Goal: Use online tool/utility

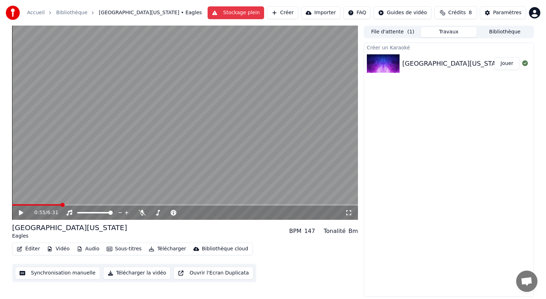
click at [29, 250] on button "Éditer" at bounding box center [28, 249] width 29 height 10
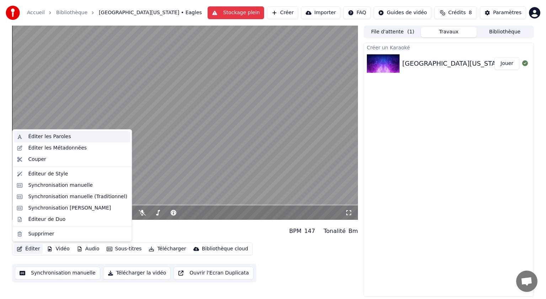
click at [45, 137] on div "Éditer les Paroles" at bounding box center [49, 136] width 43 height 7
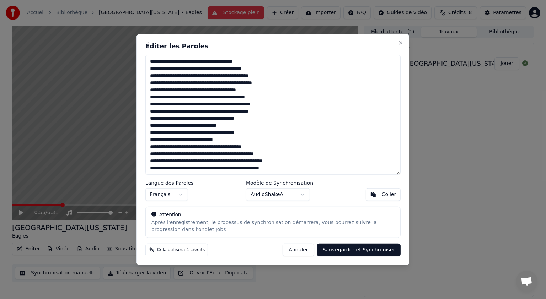
click at [308, 252] on button "Annuler" at bounding box center [298, 250] width 31 height 13
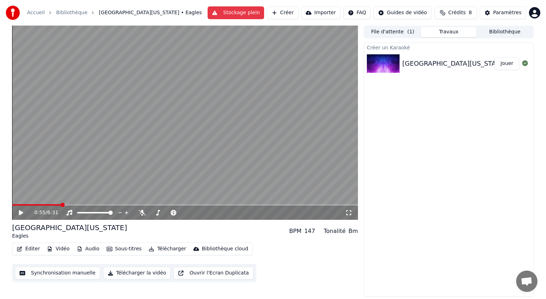
click at [214, 274] on button "Ouvrir l'Ecran Duplicata" at bounding box center [214, 273] width 80 height 13
click at [399, 32] on button "File d'attente ( 1 )" at bounding box center [393, 32] width 56 height 10
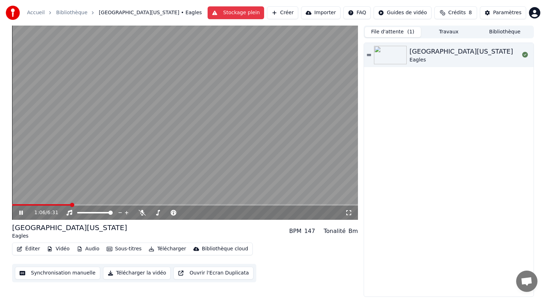
click at [121, 247] on button "Sous-titres" at bounding box center [124, 249] width 41 height 10
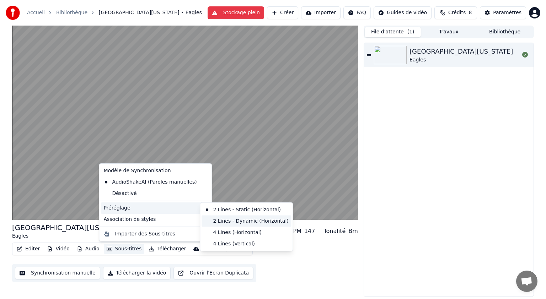
click at [243, 222] on div "2 Lines - Dynamic (Horizontal)" at bounding box center [247, 221] width 90 height 11
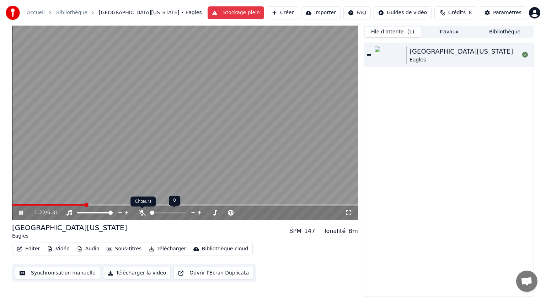
click at [142, 215] on icon at bounding box center [142, 213] width 7 height 6
click at [154, 214] on span at bounding box center [155, 213] width 4 height 4
click at [166, 213] on span at bounding box center [166, 213] width 4 height 4
click at [21, 213] on icon at bounding box center [21, 213] width 4 height 4
click at [347, 213] on icon at bounding box center [348, 213] width 7 height 6
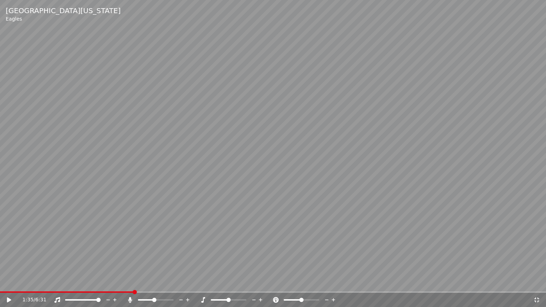
click at [10, 299] on icon at bounding box center [14, 300] width 17 height 6
click at [10, 299] on icon at bounding box center [9, 300] width 4 height 4
click at [536, 299] on icon at bounding box center [536, 300] width 7 height 6
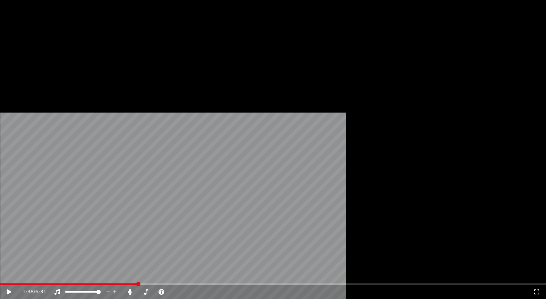
click at [54, 60] on button "Vidéo" at bounding box center [58, 55] width 28 height 10
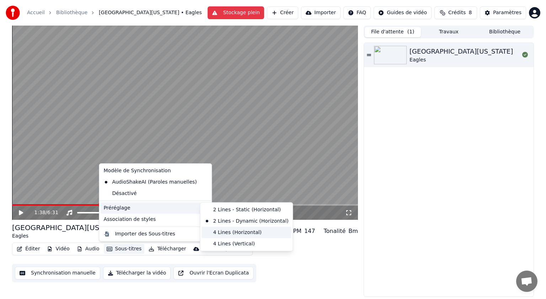
click at [230, 231] on div "4 Lines (Horizontal)" at bounding box center [247, 232] width 90 height 11
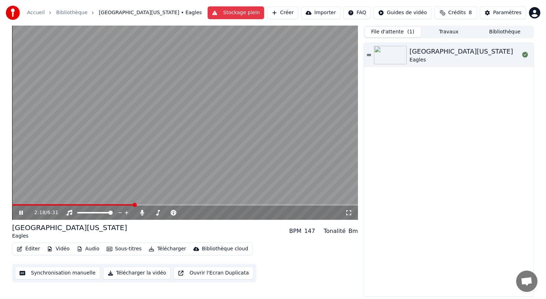
click at [20, 212] on icon at bounding box center [21, 213] width 4 height 4
click at [120, 250] on button "Sous-titres" at bounding box center [124, 249] width 41 height 10
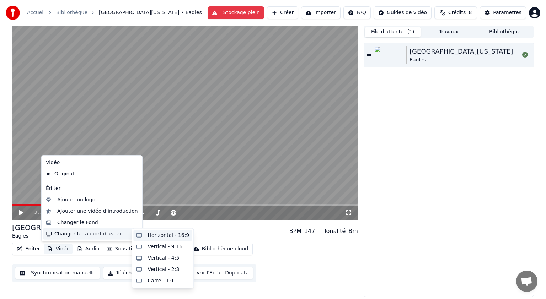
click at [160, 236] on div "Horizontal - 16:9" at bounding box center [169, 235] width 42 height 7
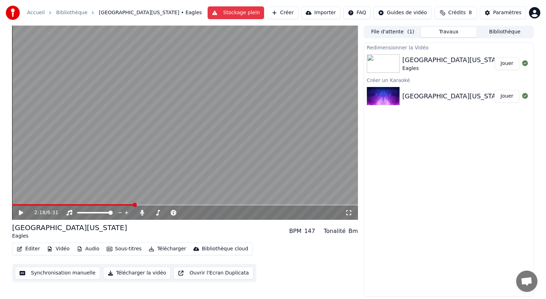
click at [117, 252] on button "Sous-titres" at bounding box center [124, 249] width 41 height 10
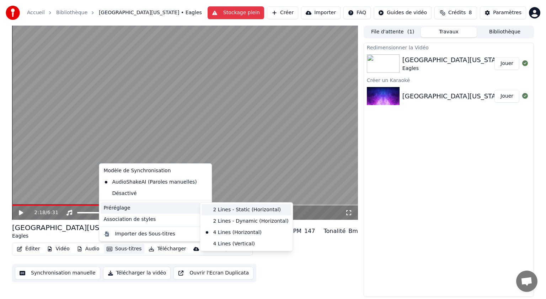
click at [225, 210] on div "2 Lines - Static (Horizontal)" at bounding box center [247, 209] width 90 height 11
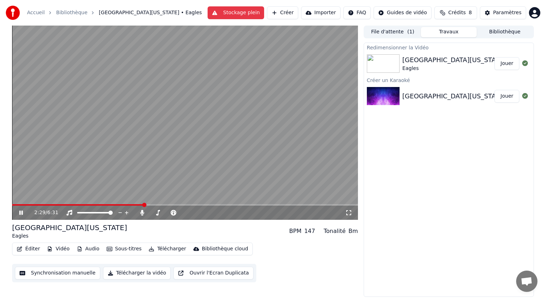
click at [19, 213] on icon at bounding box center [21, 213] width 4 height 4
click at [291, 14] on button "Créer" at bounding box center [282, 12] width 31 height 13
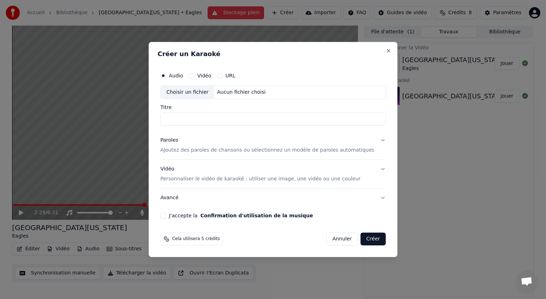
click at [329, 239] on button "Annuler" at bounding box center [341, 239] width 31 height 13
